Goal: Task Accomplishment & Management: Complete application form

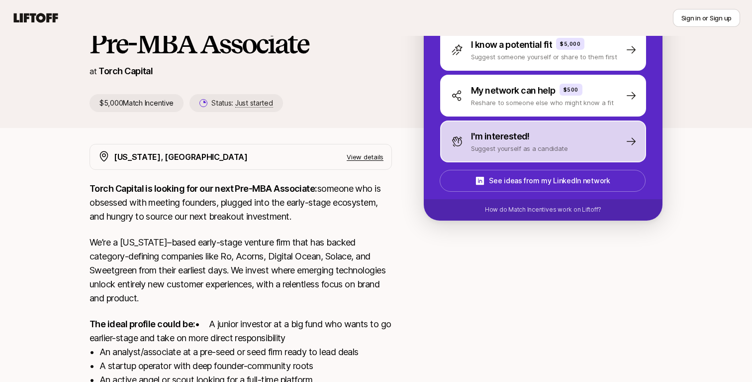
scroll to position [65, 0]
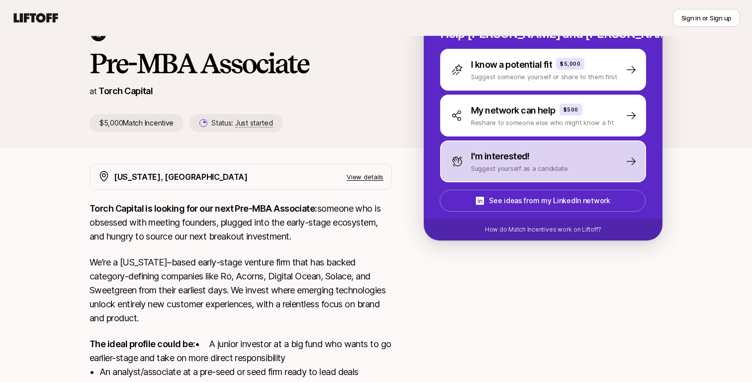
click at [550, 168] on p "Suggest yourself as a candidate" at bounding box center [519, 168] width 97 height 10
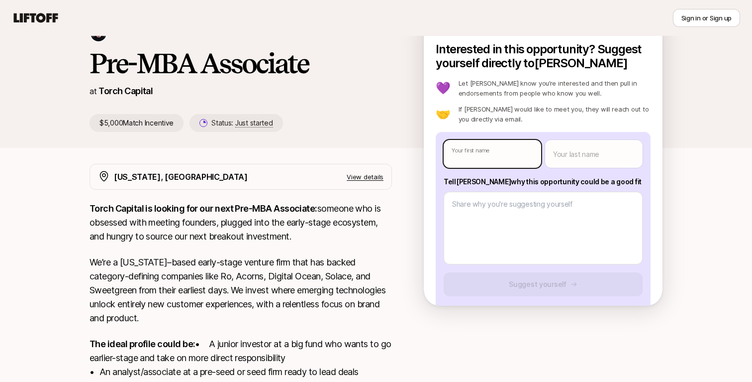
type textarea "x"
click at [504, 156] on body "New to Liftoff? See how it works Sign in or Sign up Sign in or Sign up [PERSON_…" at bounding box center [376, 126] width 752 height 382
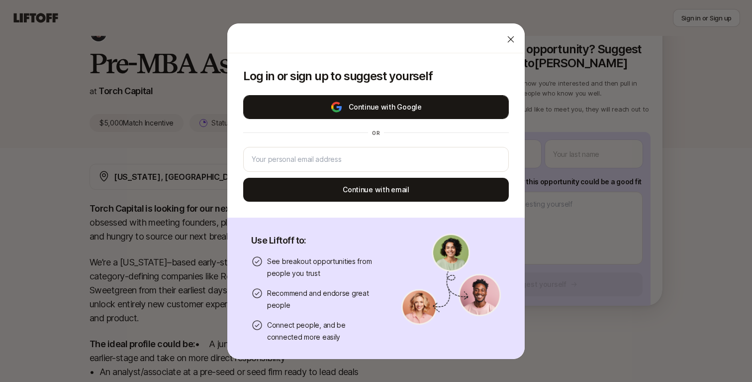
click at [474, 104] on button "Continue with Google" at bounding box center [376, 107] width 266 height 24
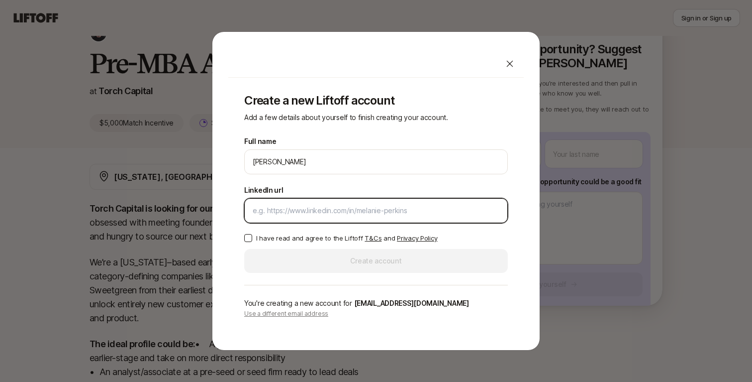
paste input "[URL][DOMAIN_NAME]"
type input "[URL][DOMAIN_NAME]"
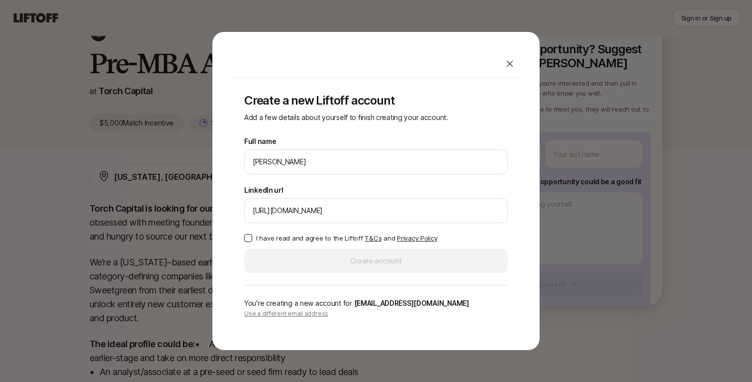
click at [292, 237] on p "I have read and agree to the Liftoff T&Cs and Privacy Policy" at bounding box center [346, 238] width 181 height 10
click at [252, 237] on button "I have read and agree to the Liftoff T&Cs and Privacy Policy" at bounding box center [248, 238] width 8 height 8
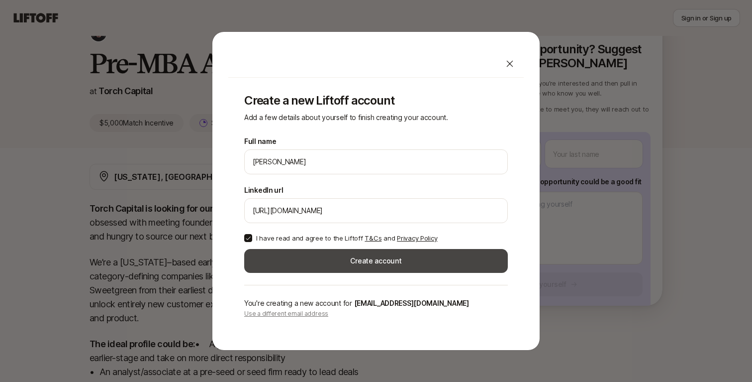
click at [293, 252] on button "Create account" at bounding box center [376, 261] width 264 height 24
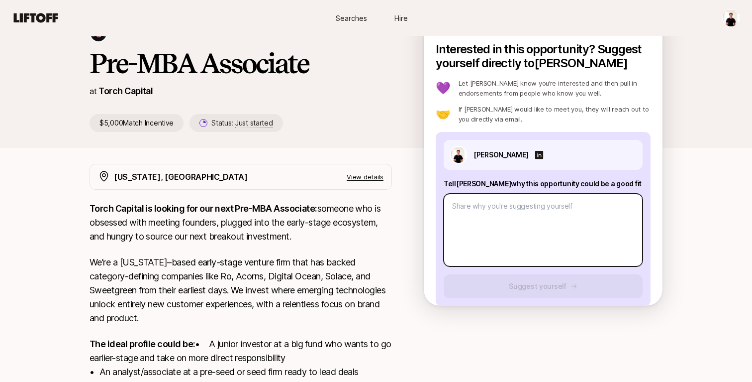
click at [534, 227] on textarea at bounding box center [543, 230] width 199 height 73
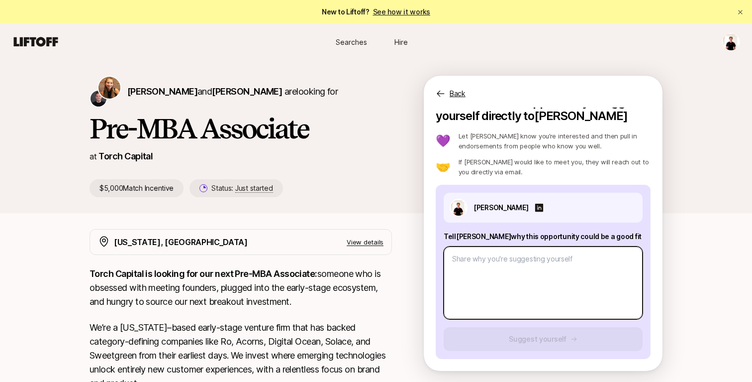
type textarea "x"
type textarea "I"
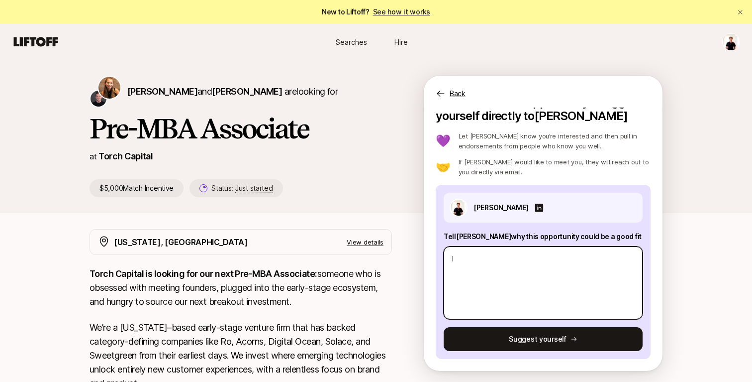
type textarea "x"
type textarea "I"
type textarea "x"
type textarea "I h"
type textarea "x"
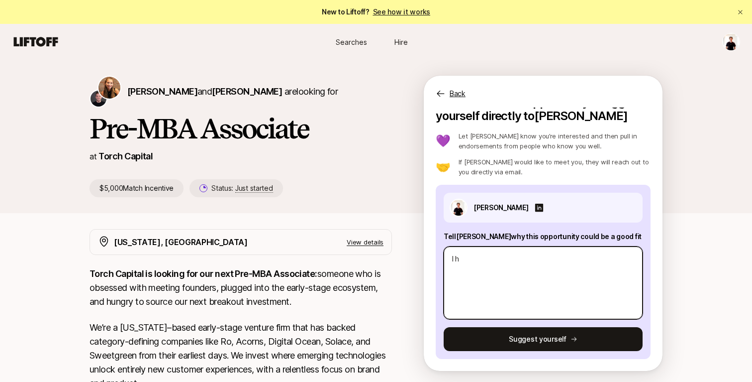
type textarea "I"
type textarea "x"
type textarea "I"
type textarea "x"
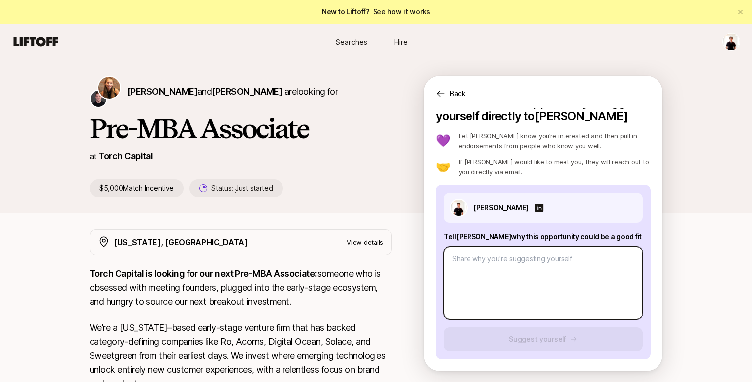
paste textarea "I am confident that my professional and personal experiences uniquely position …"
type textarea "x"
type textarea "I am confident that my professional and personal experiences uniquely position …"
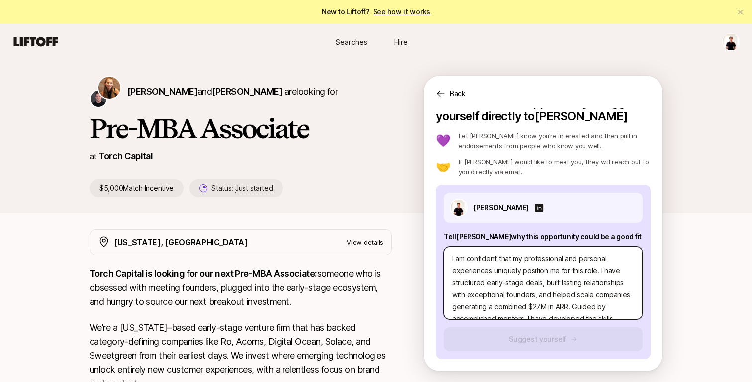
scroll to position [84, 0]
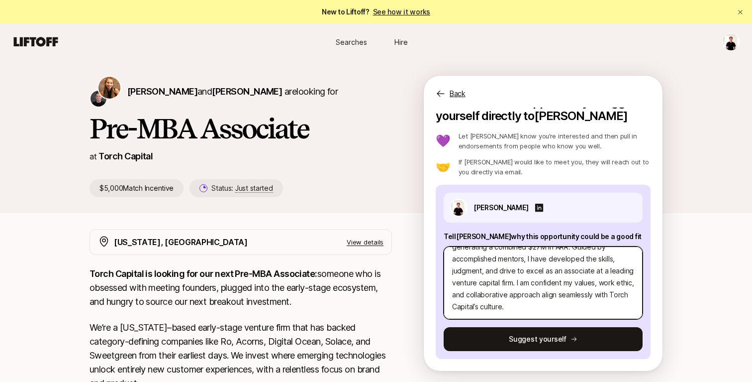
type textarea "x"
type textarea "I am confident that my professional and personal experiences uniquely position …"
type textarea "x"
type textarea "I am confident that my professional and personal experiences uniquely position …"
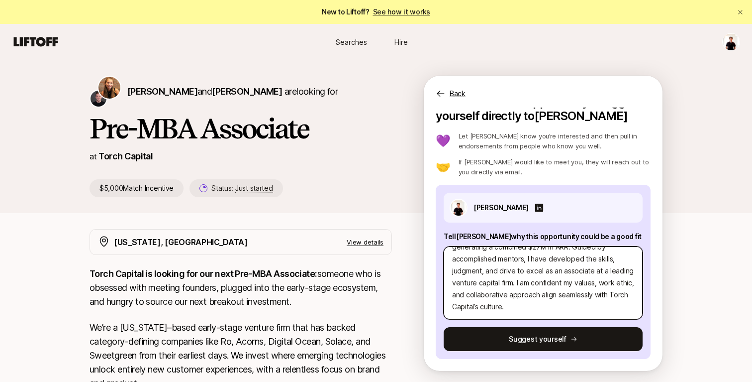
type textarea "x"
type textarea "I am confident that my professional and personal experiences uniquely position …"
type textarea "x"
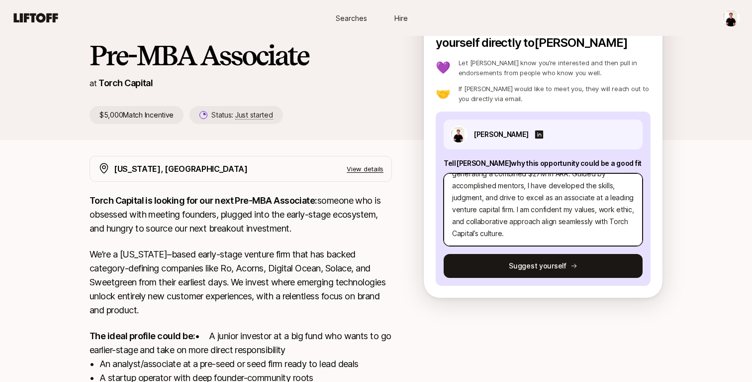
scroll to position [77, 0]
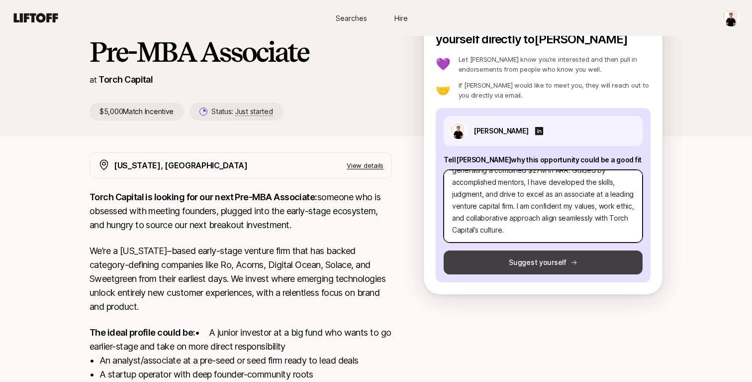
type textarea "I am confident that my professional and personal experiences uniquely position …"
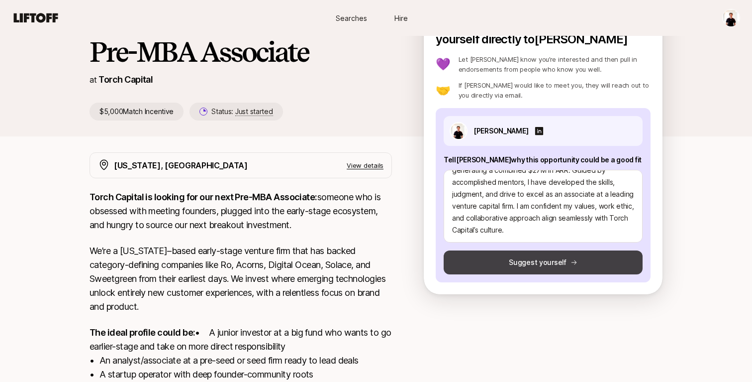
click at [477, 258] on button "Suggest yourself" at bounding box center [543, 262] width 199 height 24
type textarea "x"
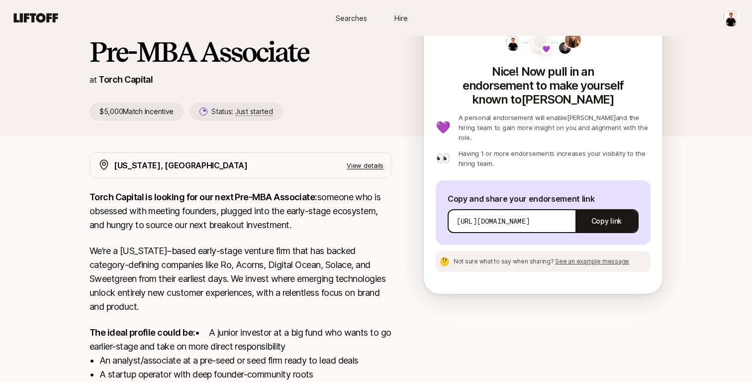
scroll to position [0, 0]
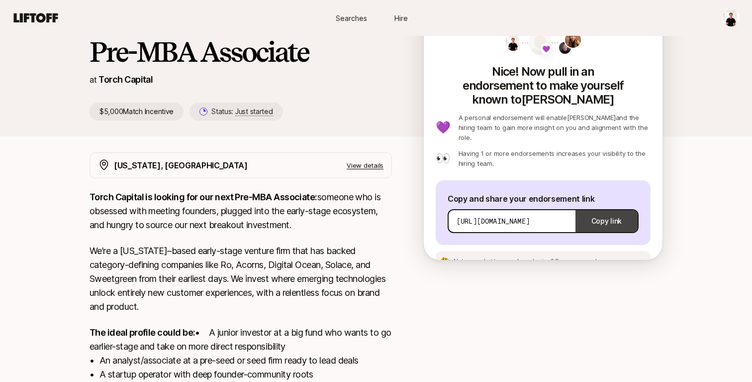
click at [590, 207] on button "Copy link" at bounding box center [607, 221] width 62 height 28
click at [311, 223] on p "Torch Capital is looking for our next Pre-MBA Associate: someone who is obsesse…" at bounding box center [241, 211] width 302 height 42
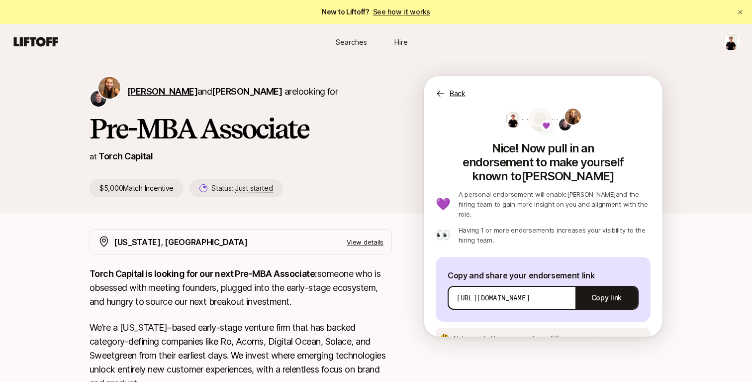
click at [166, 93] on span "[PERSON_NAME]" at bounding box center [162, 91] width 70 height 10
click at [609, 284] on button "Copy link" at bounding box center [607, 298] width 62 height 28
